Goal: Information Seeking & Learning: Compare options

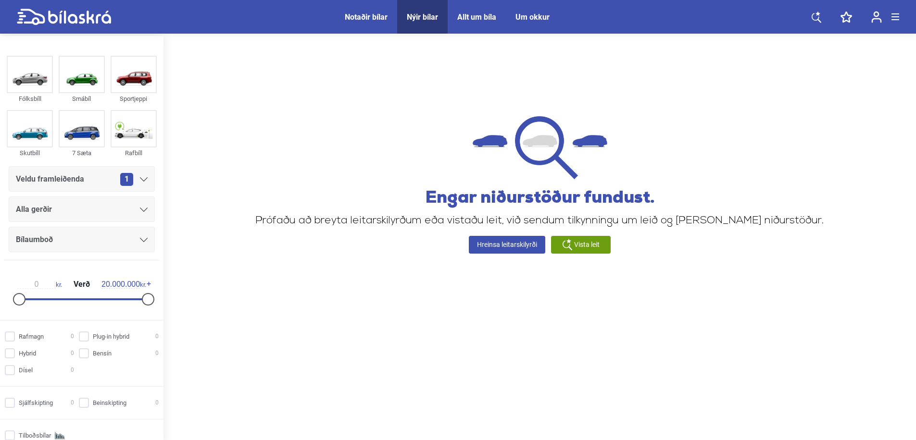
click at [81, 14] on icon at bounding box center [64, 17] width 94 height 17
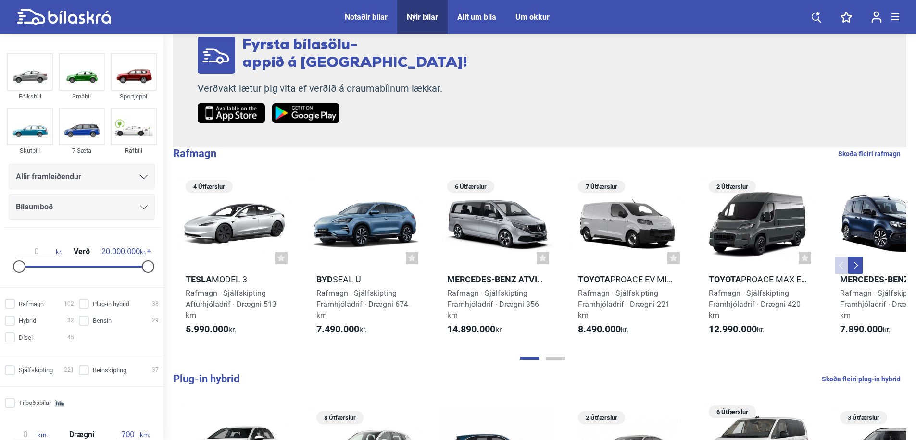
scroll to position [77, 0]
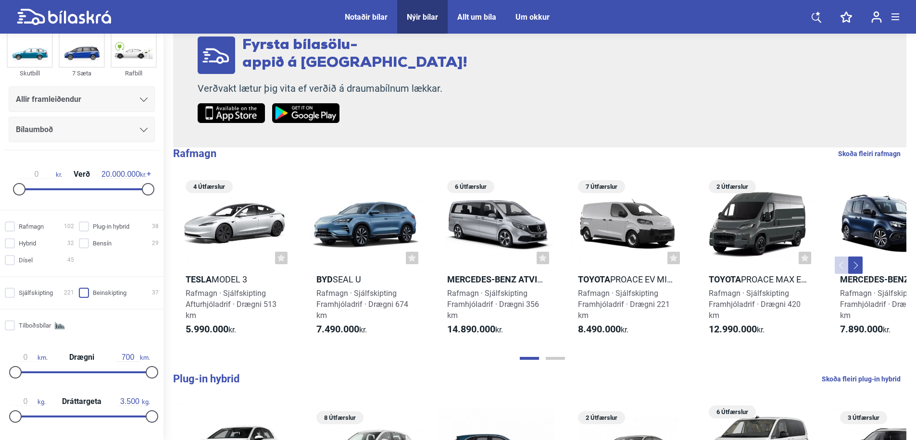
click at [102, 296] on input "Beinskipting 37" at bounding box center [120, 294] width 80 height 10
checkbox input "true"
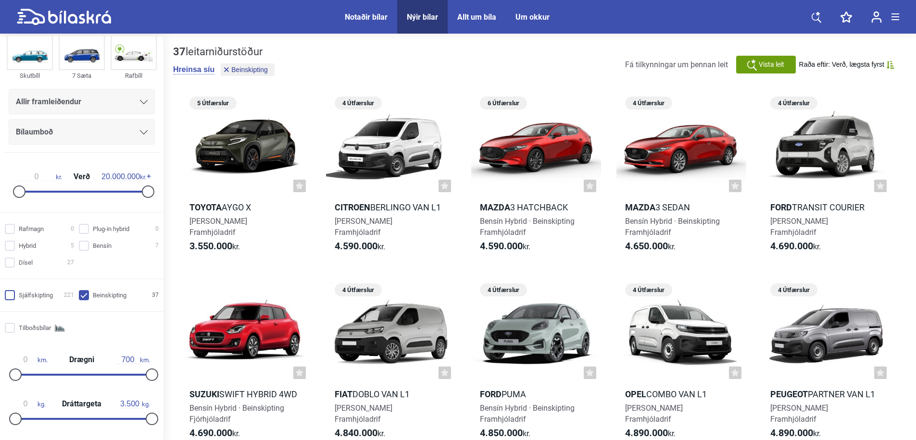
click at [48, 296] on input "Sjálfskipting 221" at bounding box center [40, 296] width 69 height 10
checkbox input "true"
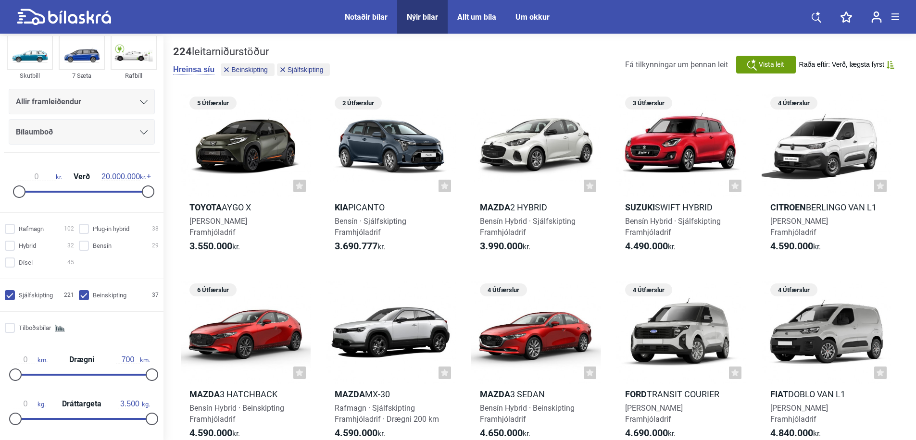
click at [95, 301] on input "Beinskipting 37" at bounding box center [120, 296] width 80 height 10
checkbox input "false"
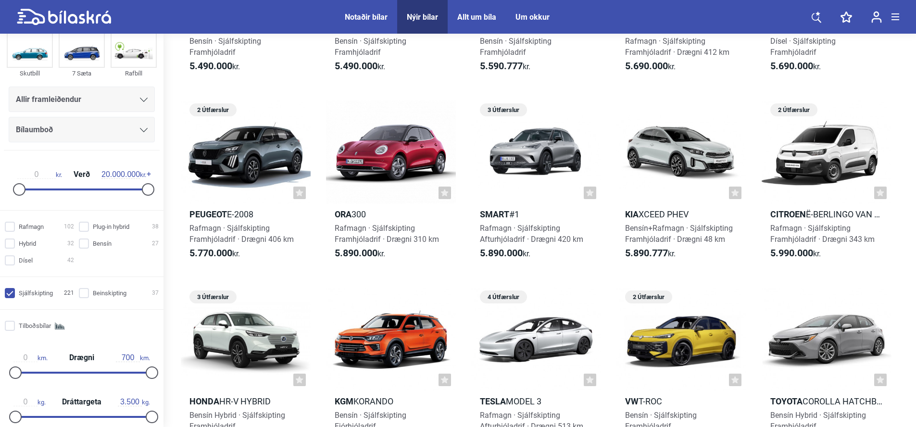
scroll to position [12, 0]
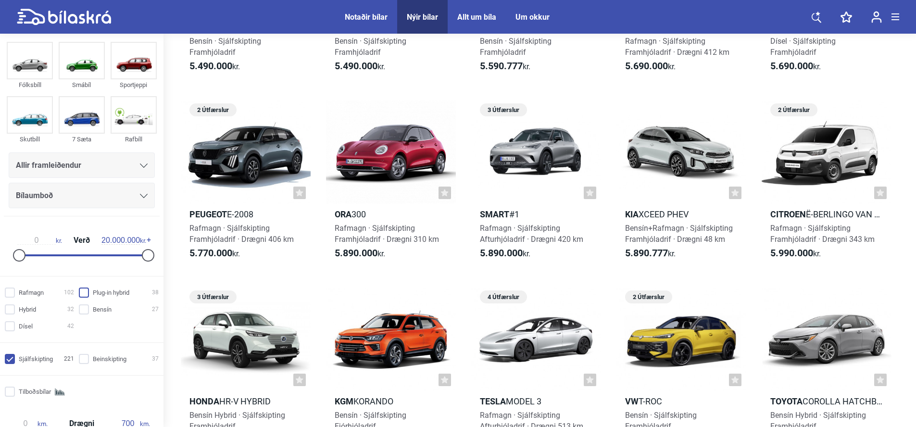
click at [88, 292] on input "Plug-in hybrid 38" at bounding box center [120, 293] width 80 height 10
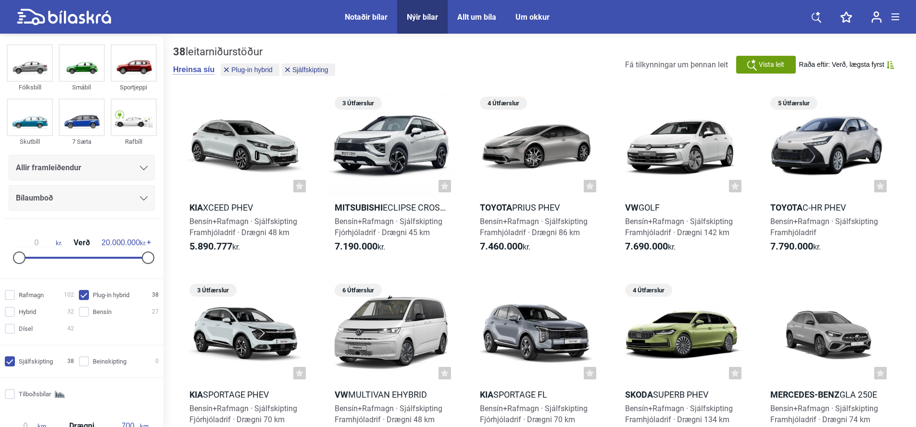
click at [89, 292] on input "Plug-in hybrid 38" at bounding box center [120, 295] width 80 height 10
checkbox input "false"
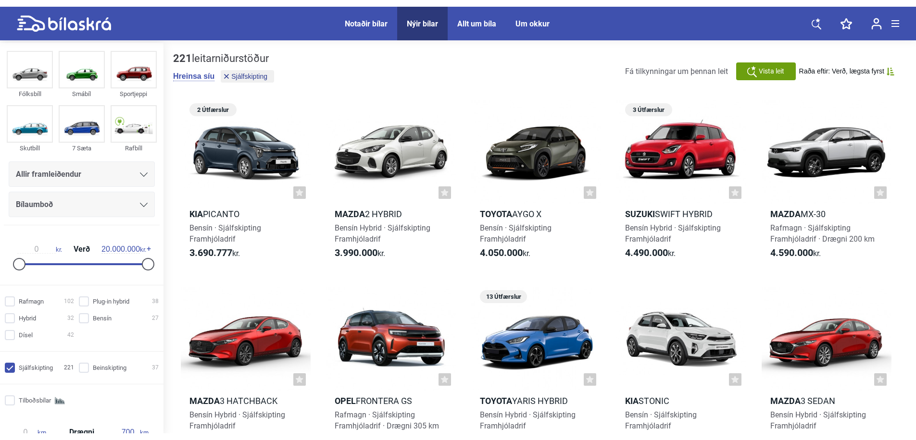
scroll to position [180, 0]
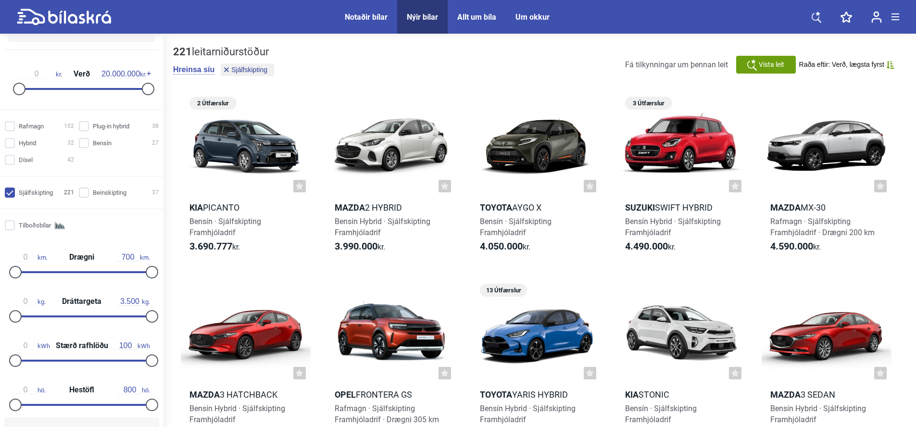
click at [15, 192] on input "Sjálfskipting 221" at bounding box center [40, 193] width 69 height 10
checkbox input "false"
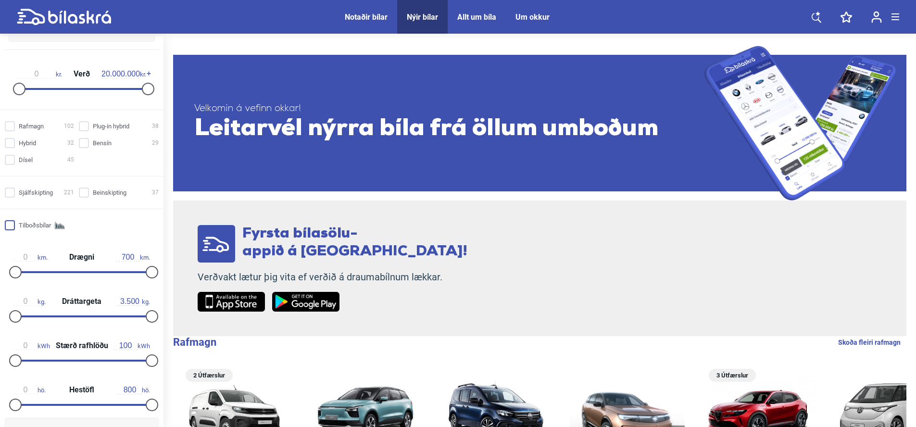
click at [10, 226] on input "Tilboðsbílar" at bounding box center [40, 226] width 69 height 10
checkbox input "true"
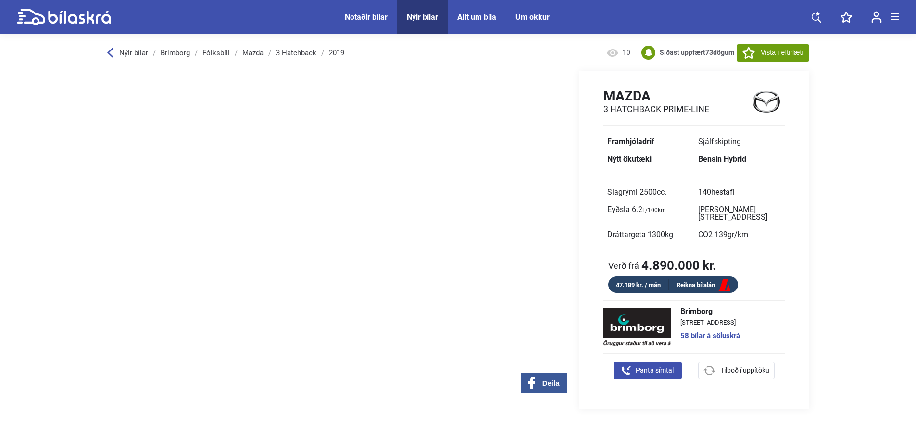
scroll to position [24, 0]
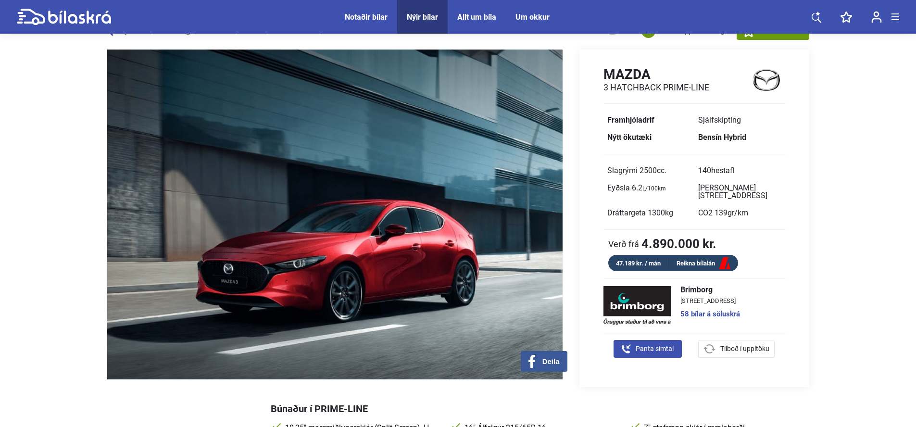
click at [710, 311] on link "58 bílar á söluskrá" at bounding box center [710, 314] width 60 height 7
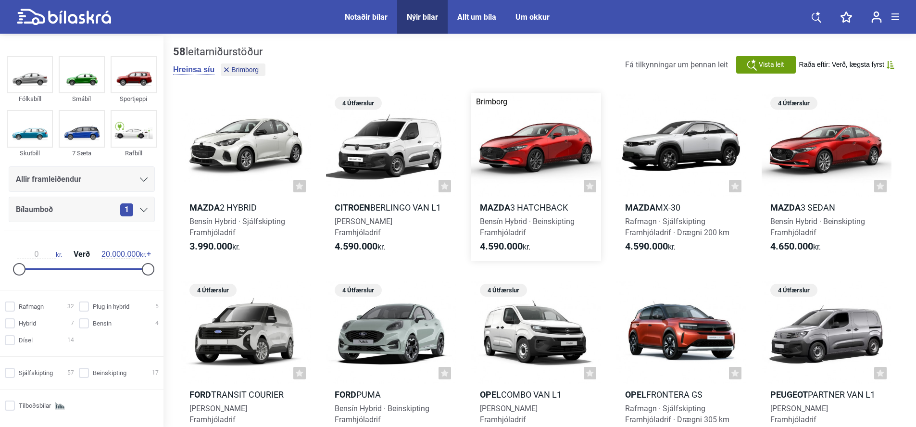
click at [532, 154] on div at bounding box center [536, 145] width 130 height 104
